Goal: Task Accomplishment & Management: Use online tool/utility

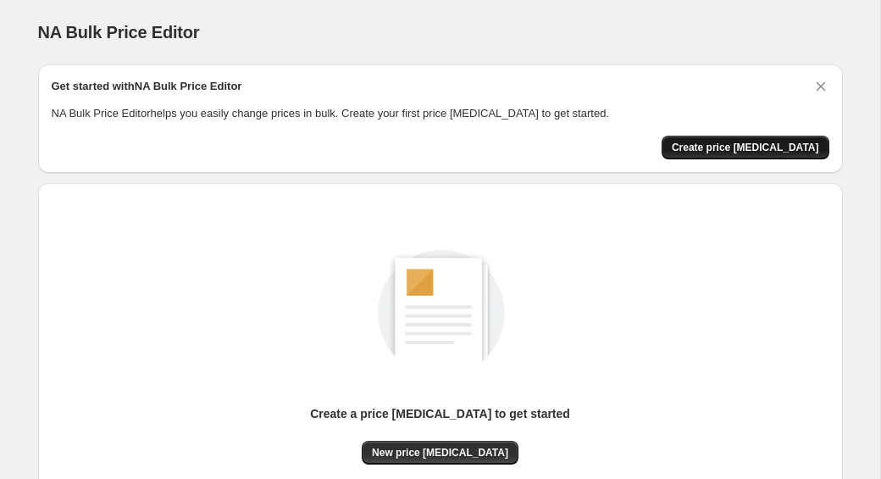
click at [704, 152] on span "Create price change job" at bounding box center [745, 148] width 147 height 14
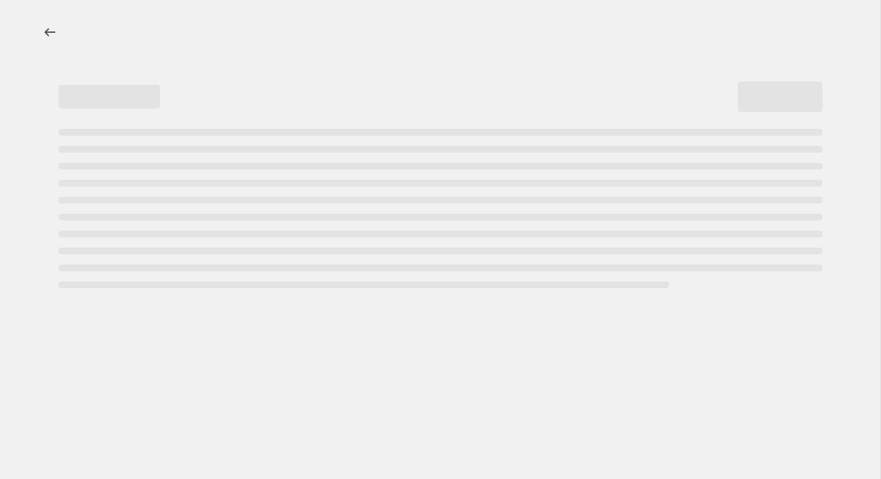
select select "percentage"
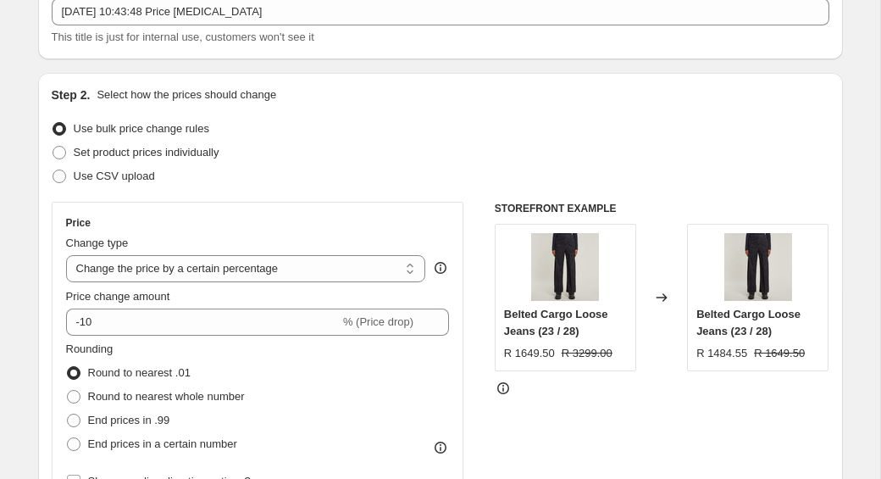
scroll to position [112, 0]
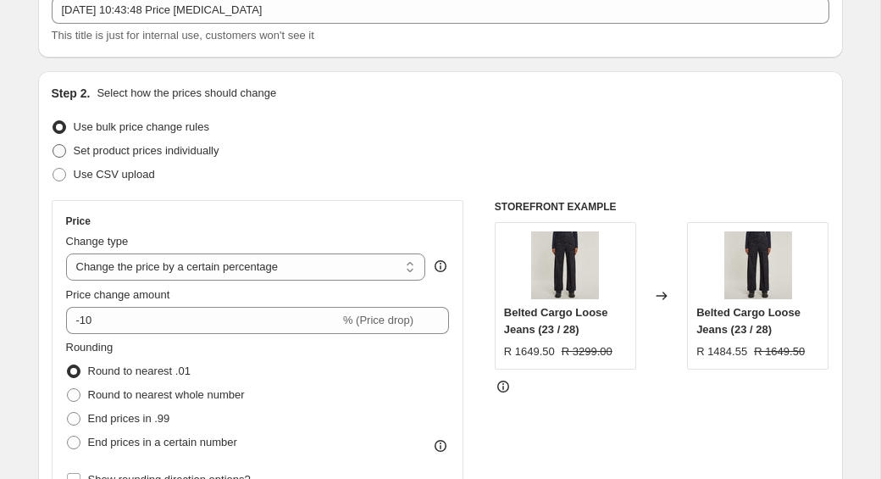
click at [202, 157] on span "Set product prices individually" at bounding box center [147, 150] width 146 height 17
click at [53, 145] on input "Set product prices individually" at bounding box center [53, 144] width 1 height 1
radio input "true"
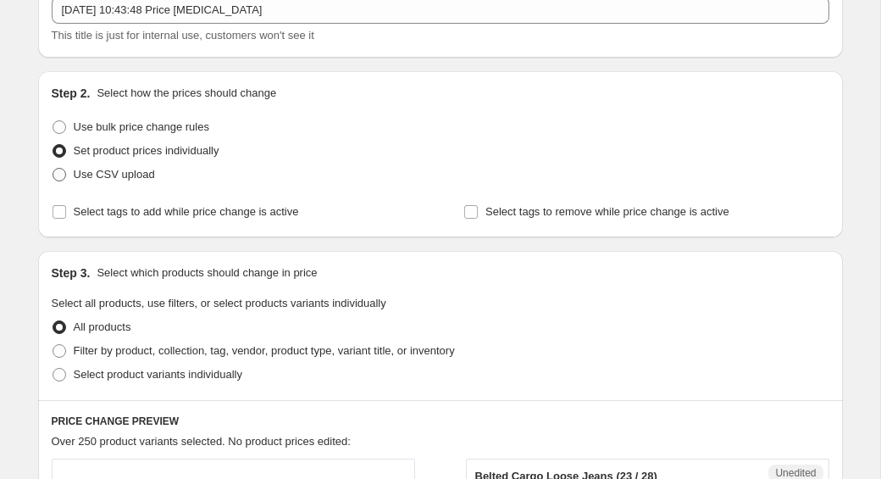
click at [127, 184] on label "Use CSV upload" at bounding box center [103, 175] width 103 height 24
click at [53, 169] on input "Use CSV upload" at bounding box center [53, 168] width 1 height 1
radio input "true"
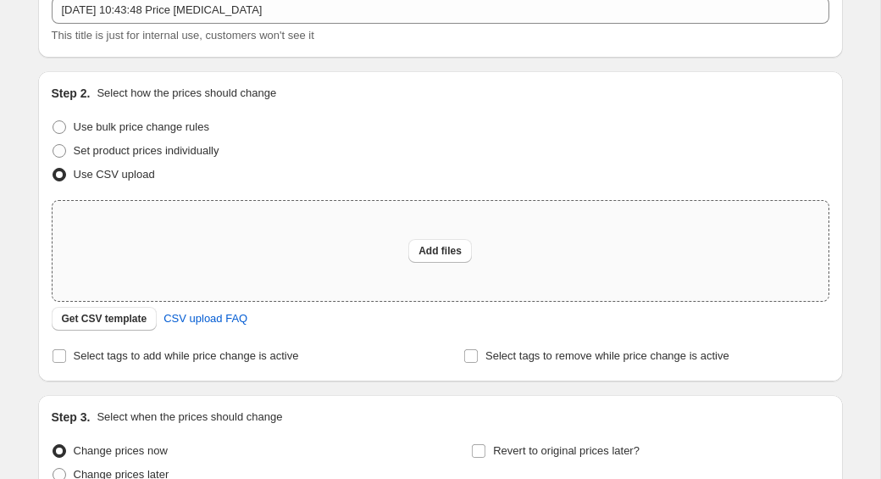
click at [383, 242] on div "Add files" at bounding box center [441, 251] width 776 height 100
type input "C:\fakepath\products_export_1 (2).csv"
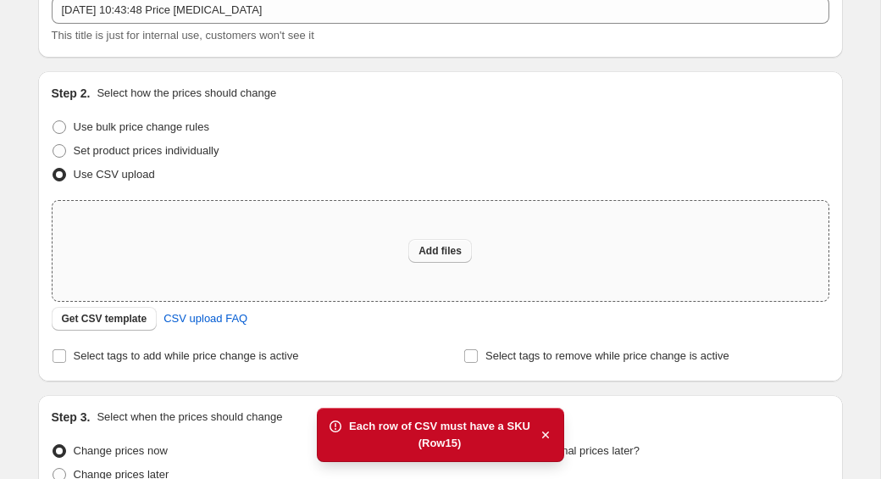
click at [464, 260] on button "Add files" at bounding box center [440, 251] width 64 height 24
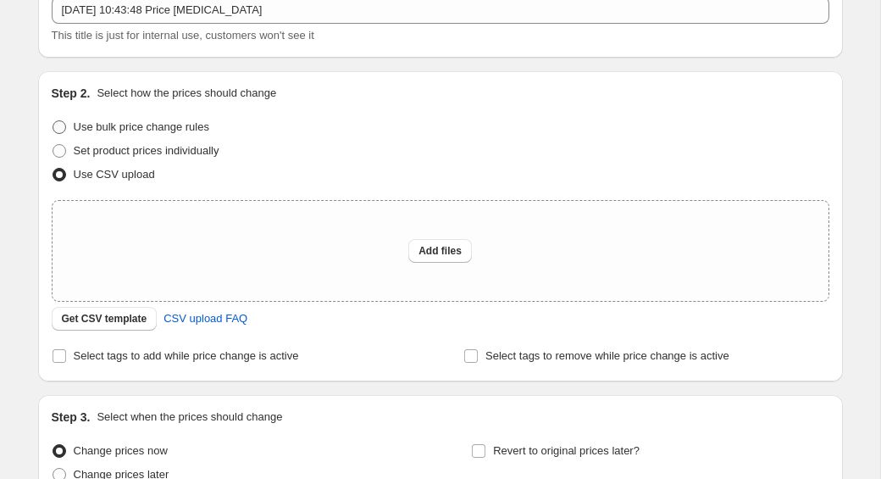
click at [186, 136] on label "Use bulk price change rules" at bounding box center [131, 127] width 158 height 24
click at [53, 121] on input "Use bulk price change rules" at bounding box center [53, 120] width 1 height 1
radio input "true"
select select "percentage"
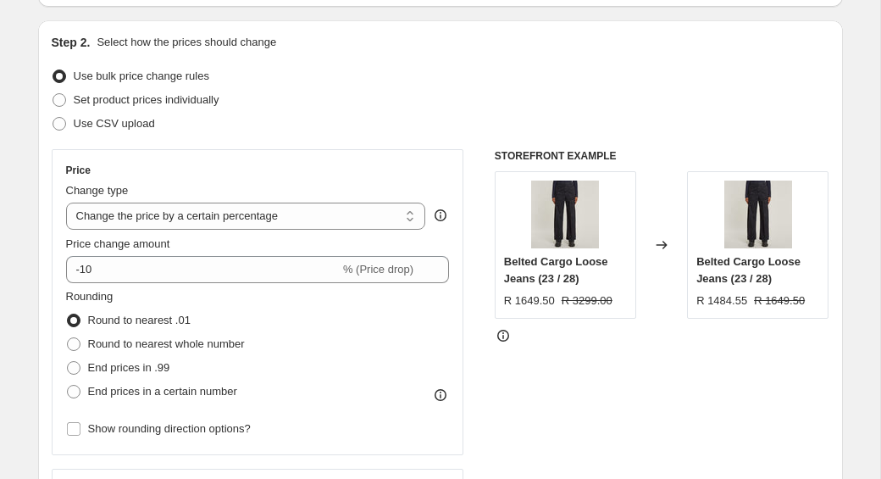
scroll to position [167, 0]
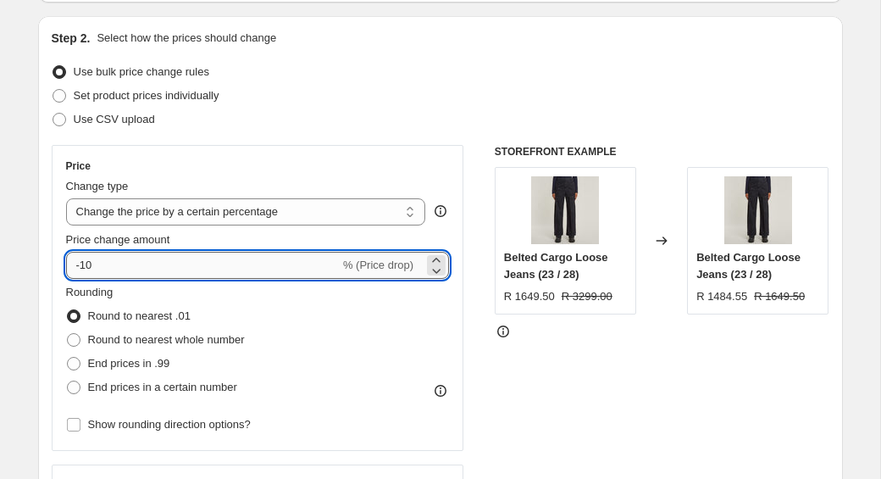
click at [159, 253] on input "-10" at bounding box center [203, 265] width 274 height 27
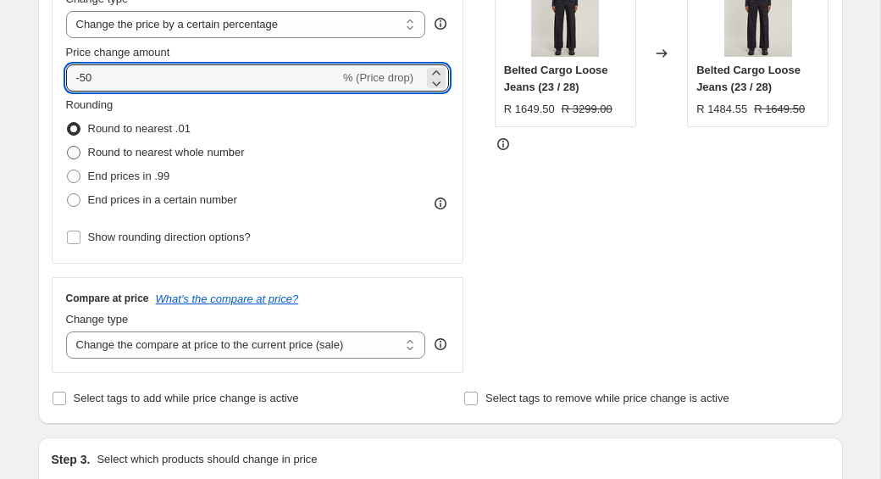
scroll to position [352, 0]
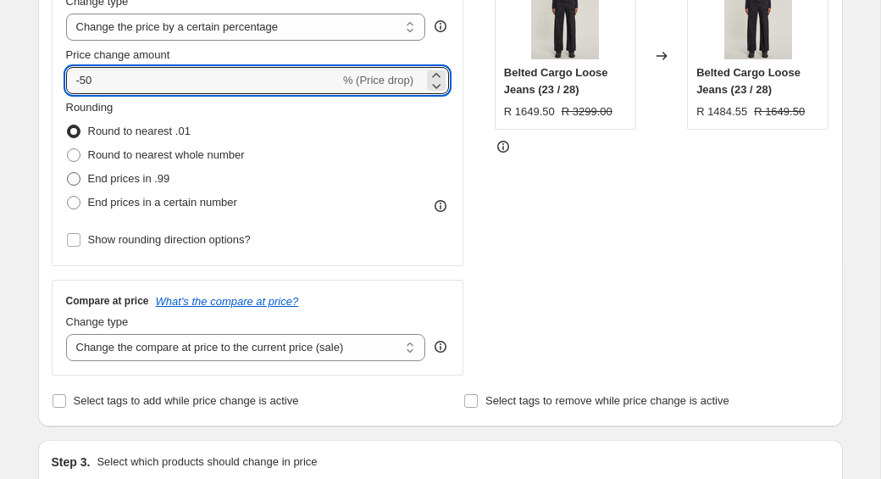
type input "-50"
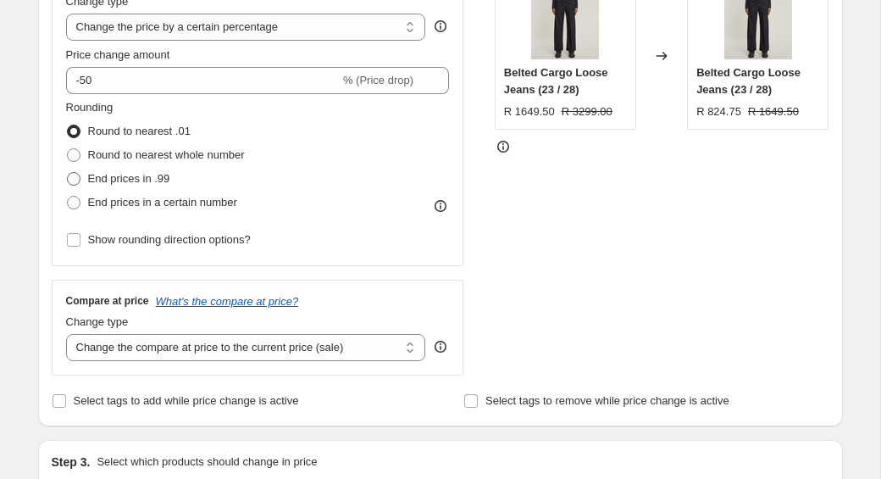
click at [126, 172] on span "End prices in .99" at bounding box center [129, 178] width 82 height 13
click at [68, 172] on input "End prices in .99" at bounding box center [67, 172] width 1 height 1
radio input "true"
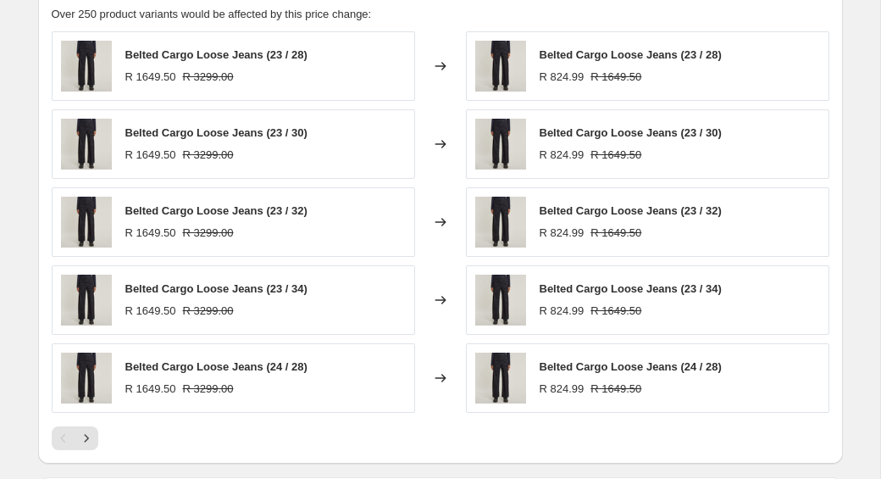
scroll to position [1023, 0]
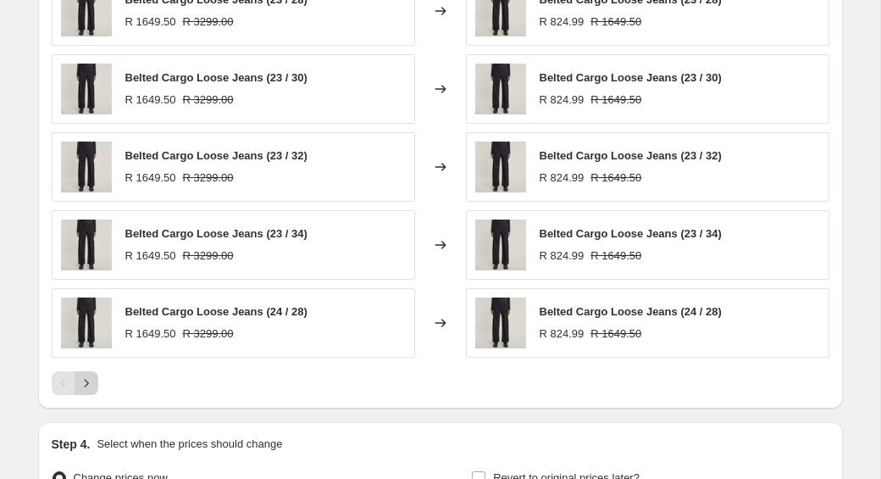
click at [87, 386] on icon "Next" at bounding box center [86, 383] width 17 height 17
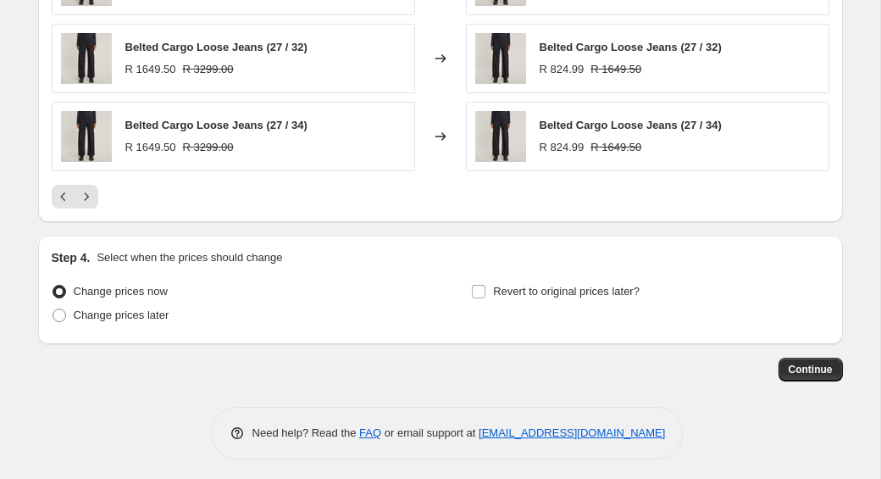
scroll to position [1210, 0]
click at [802, 369] on span "Continue" at bounding box center [811, 369] width 44 height 14
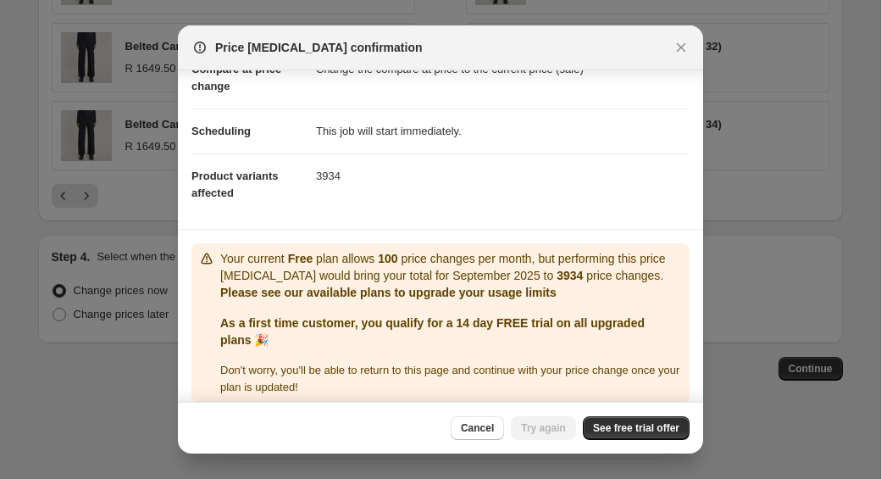
scroll to position [130, 0]
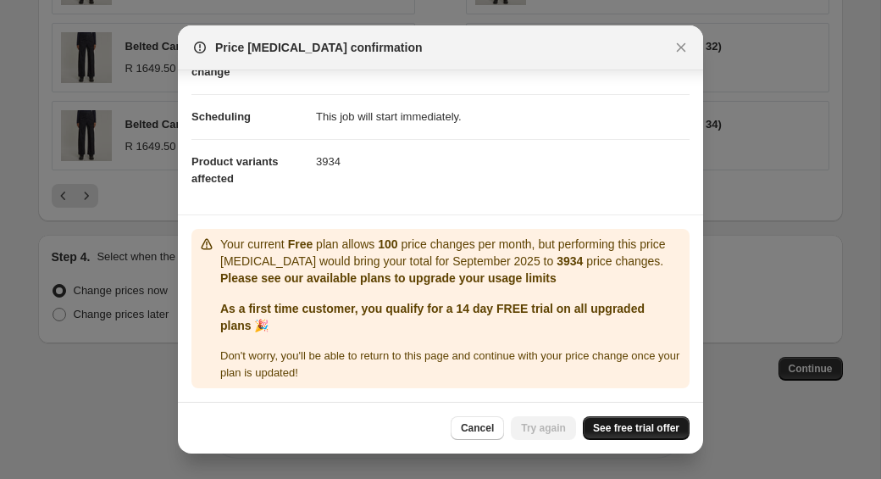
click at [635, 427] on span "See free trial offer" at bounding box center [636, 428] width 86 height 14
click at [542, 420] on button "Try again" at bounding box center [543, 428] width 65 height 24
click at [624, 422] on span "See free trial offer" at bounding box center [636, 428] width 86 height 14
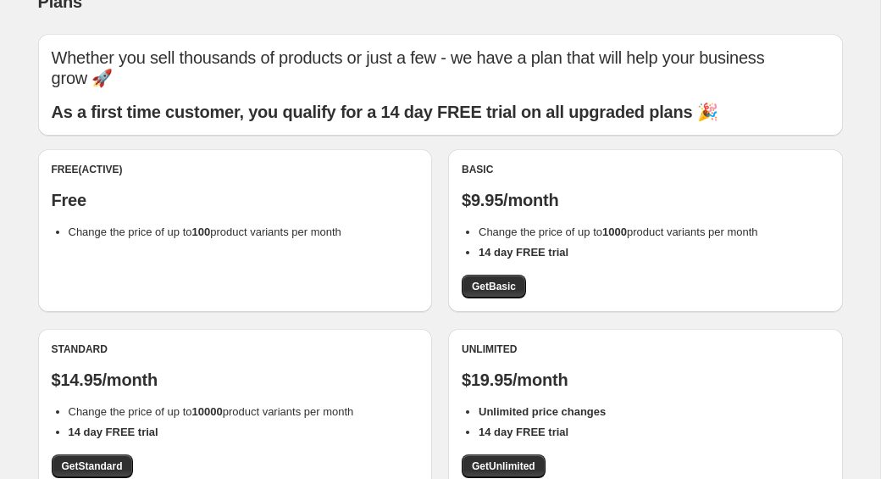
scroll to position [47, 0]
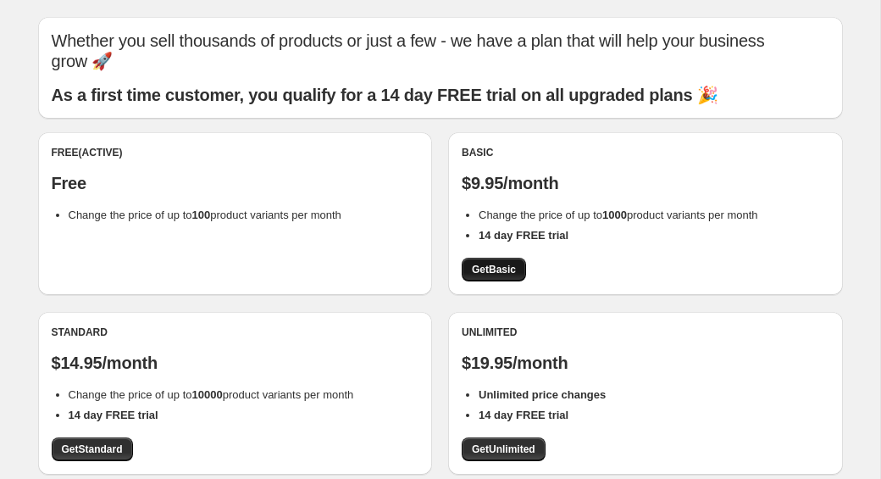
click at [485, 258] on link "Get Basic" at bounding box center [494, 270] width 64 height 24
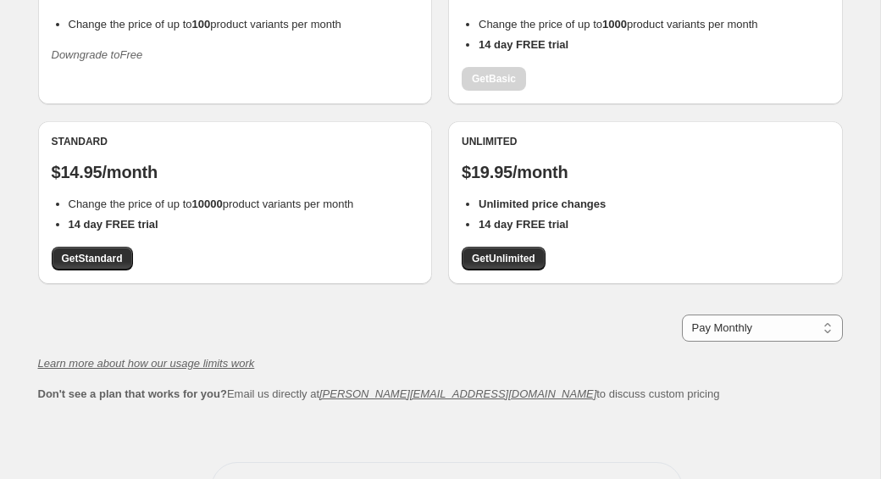
scroll to position [279, 0]
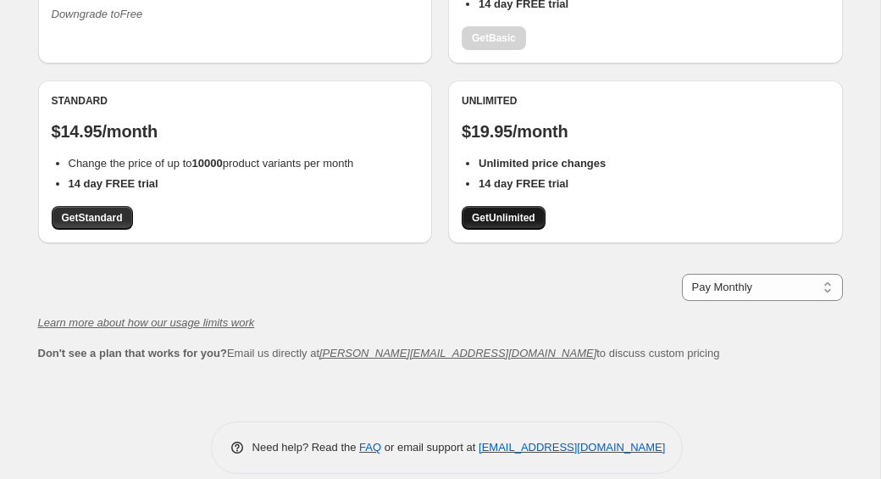
click at [500, 206] on link "Get Unlimited" at bounding box center [504, 218] width 84 height 24
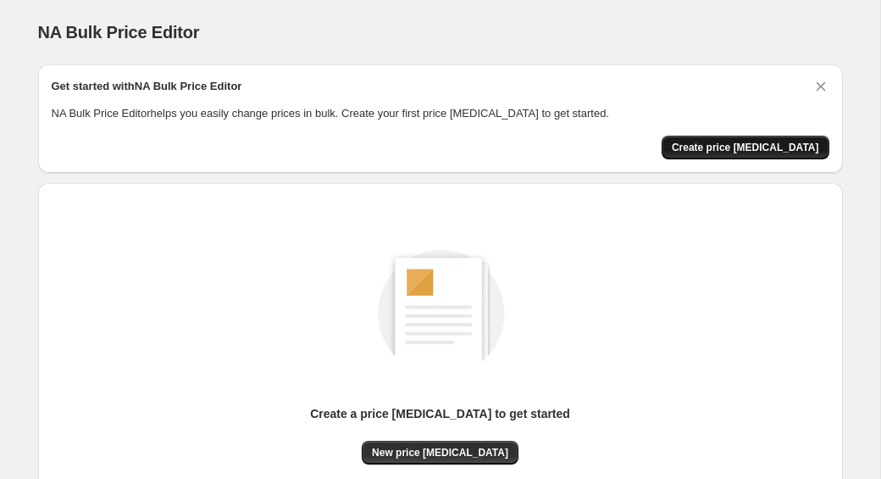
click at [725, 145] on span "Create price [MEDICAL_DATA]" at bounding box center [745, 148] width 147 height 14
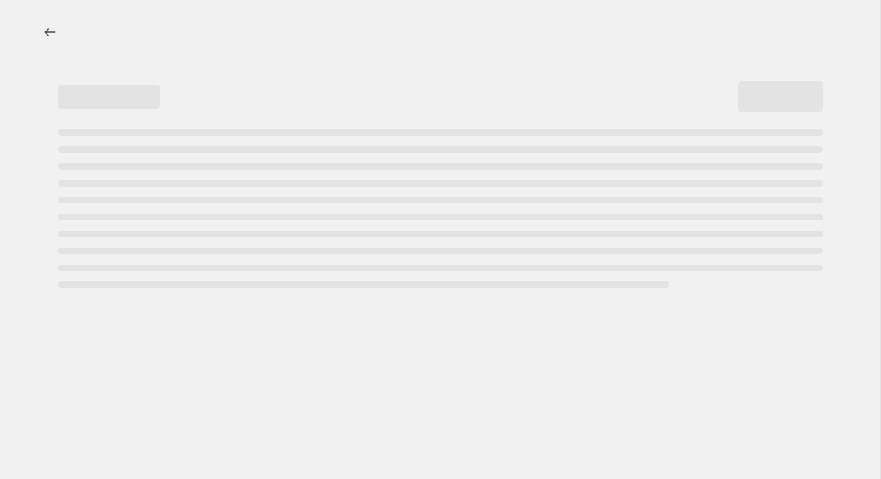
select select "percentage"
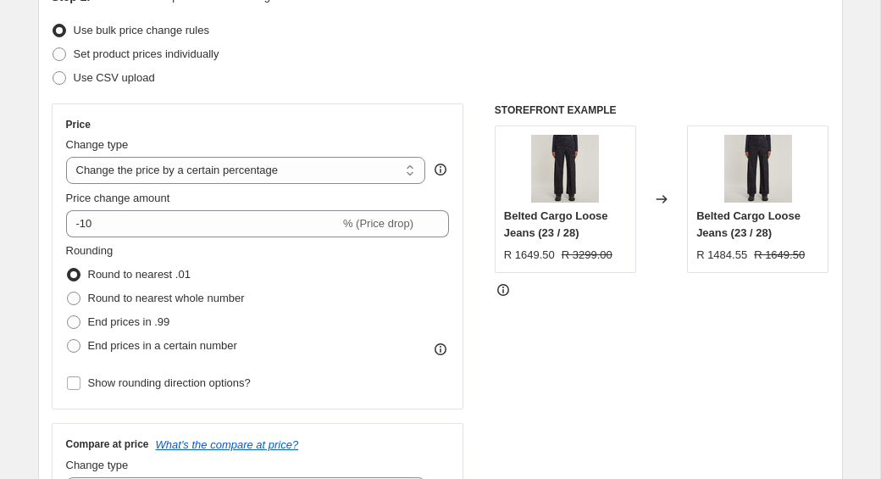
scroll to position [234, 0]
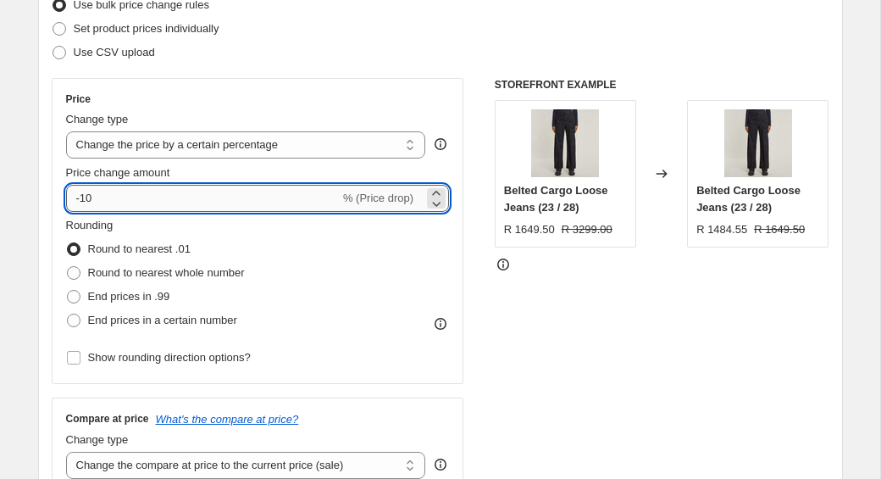
click at [114, 193] on input "-10" at bounding box center [203, 198] width 274 height 27
type input "-1"
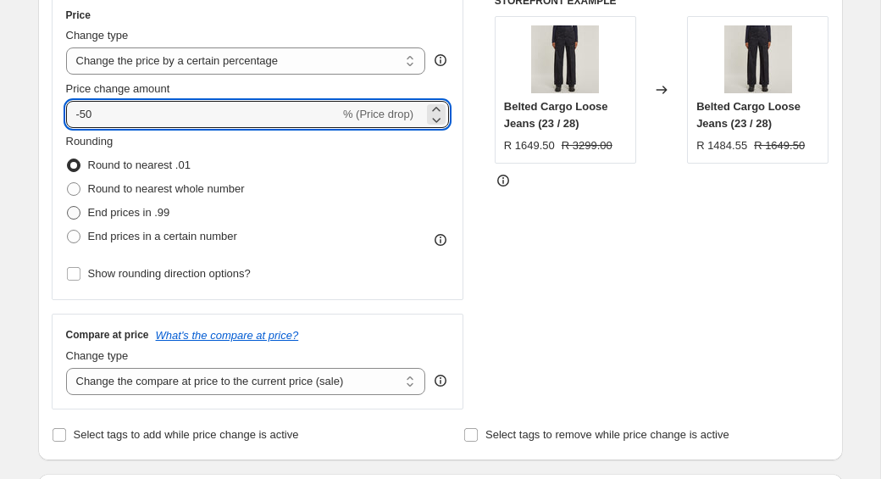
type input "-50"
click at [130, 214] on span "End prices in .99" at bounding box center [129, 212] width 82 height 13
click at [68, 207] on input "End prices in .99" at bounding box center [67, 206] width 1 height 1
radio input "true"
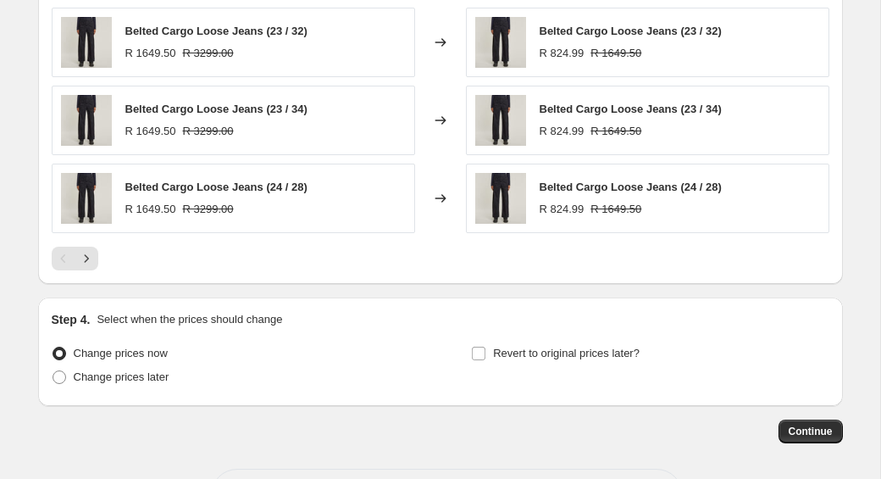
scroll to position [1215, 0]
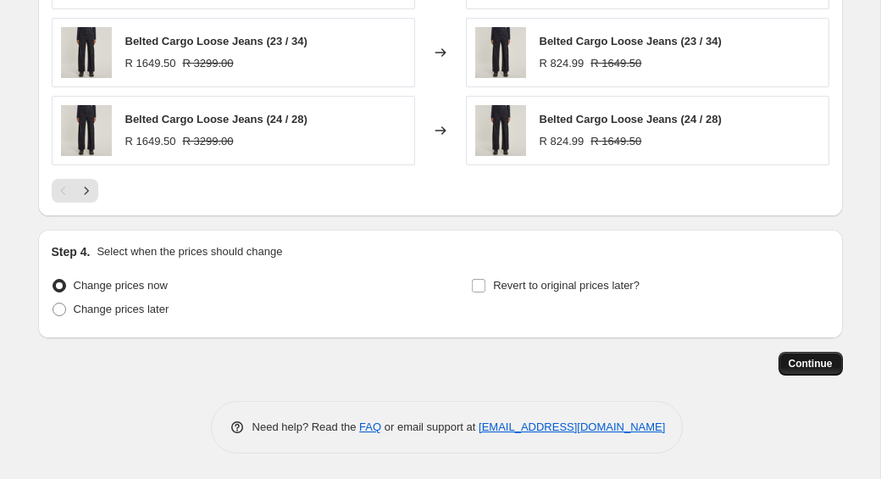
click at [791, 359] on span "Continue" at bounding box center [811, 364] width 44 height 14
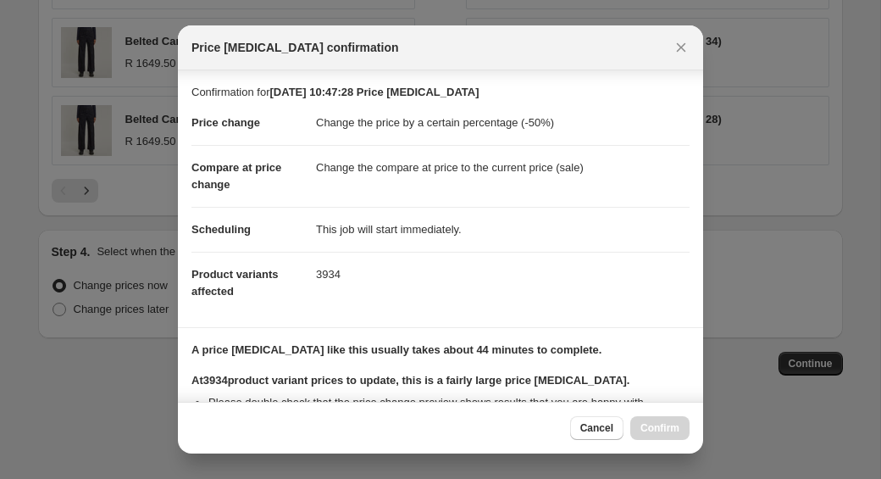
scroll to position [328, 0]
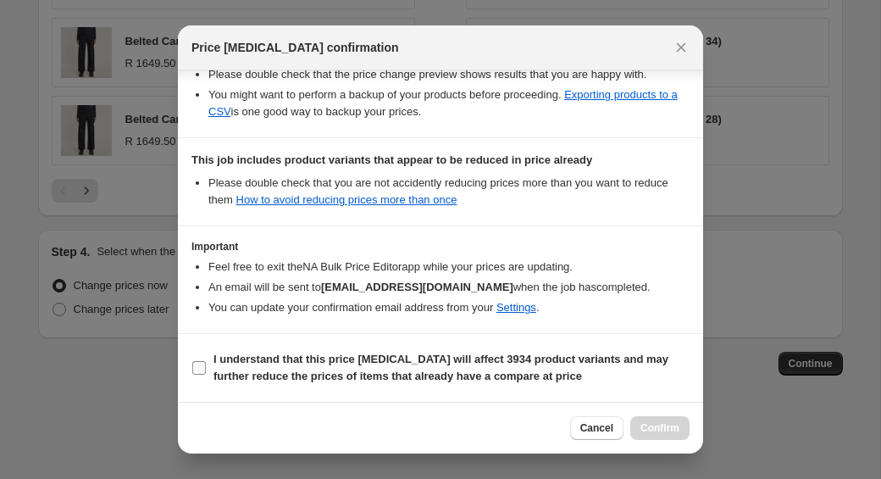
click at [210, 373] on label "I understand that this price change job will affect 3934 product variants and m…" at bounding box center [441, 367] width 498 height 41
click at [206, 373] on input "I understand that this price change job will affect 3934 product variants and m…" at bounding box center [199, 368] width 14 height 14
checkbox input "true"
click at [658, 420] on button "Confirm" at bounding box center [659, 428] width 59 height 24
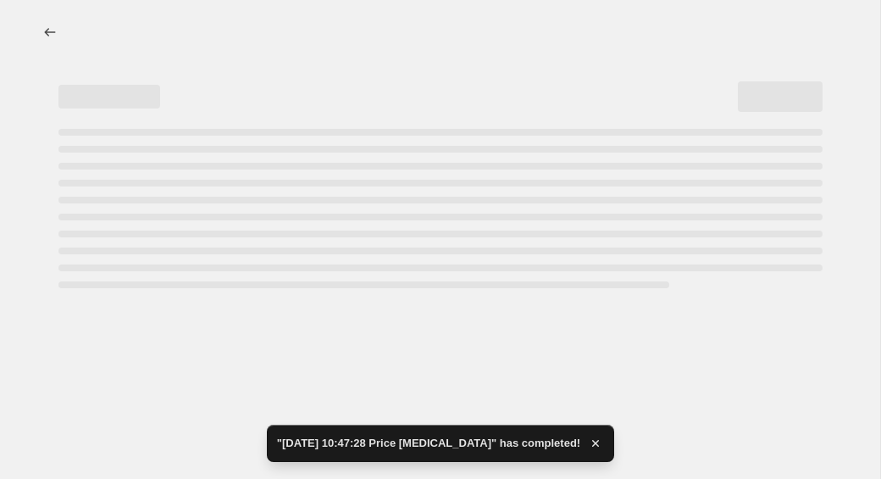
select select "percentage"
